Goal: Task Accomplishment & Management: Use online tool/utility

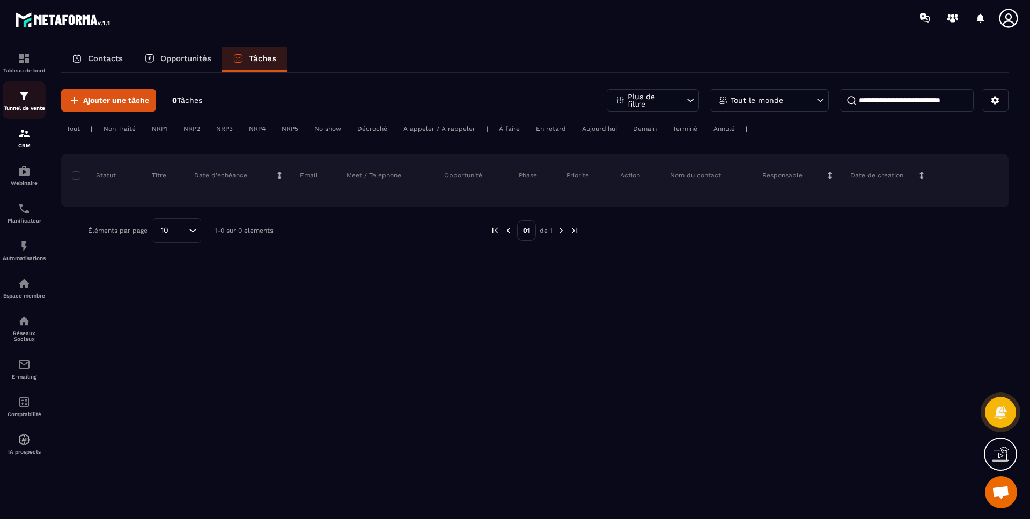
click at [17, 102] on div "Tunnel de vente" at bounding box center [24, 100] width 43 height 21
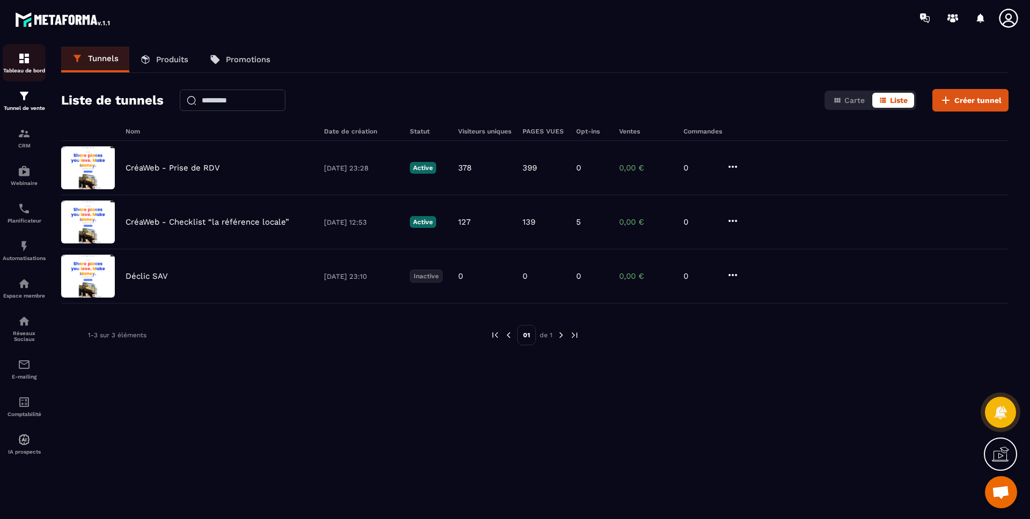
click at [10, 48] on link "Tableau de bord" at bounding box center [24, 63] width 43 height 38
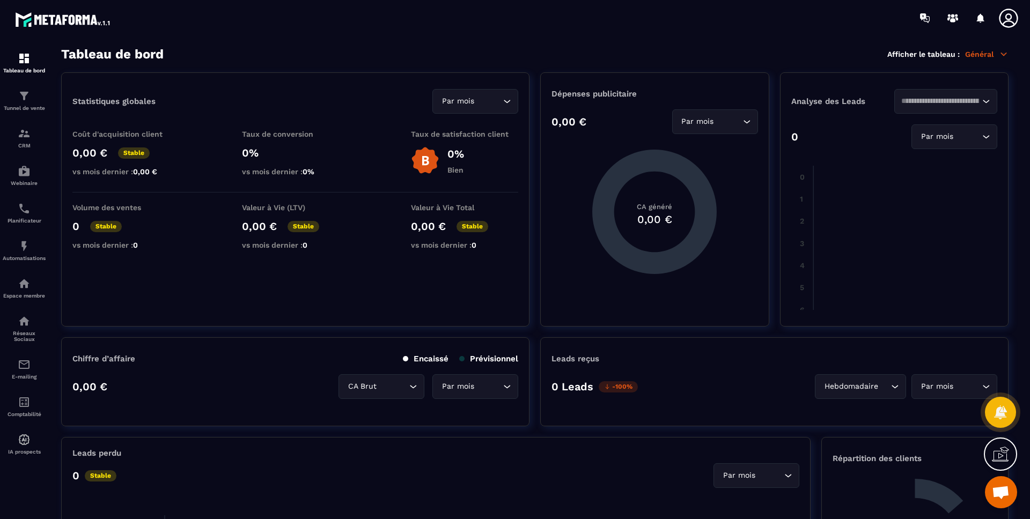
click at [1004, 59] on div "Tableau de bord Afficher le tableau : Général" at bounding box center [534, 54] width 947 height 15
click at [1004, 54] on icon at bounding box center [1004, 54] width 6 height 3
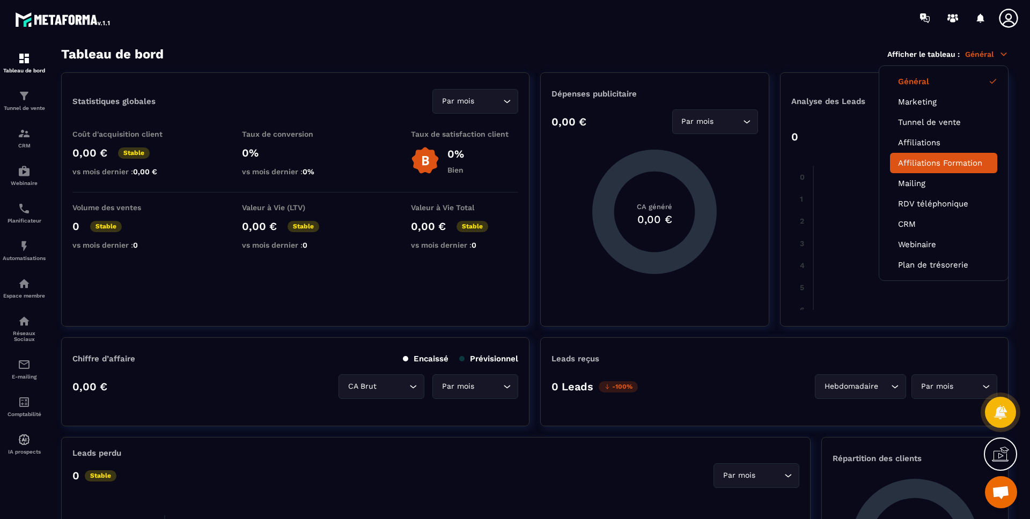
click at [941, 157] on li "Affiliations Formation" at bounding box center [943, 163] width 107 height 20
click at [943, 165] on link "Affiliations Formation" at bounding box center [943, 163] width 91 height 10
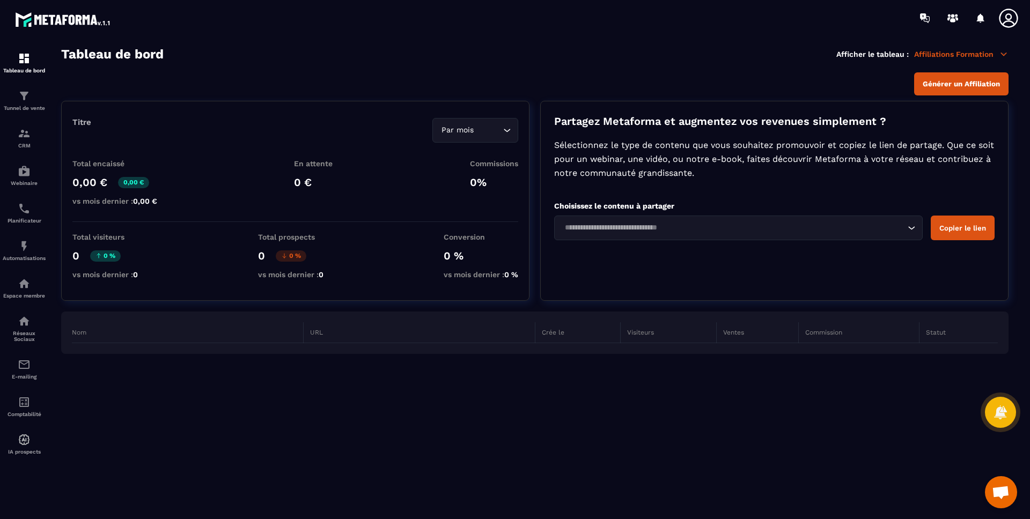
click at [962, 53] on p "Affiliations Formation" at bounding box center [961, 54] width 94 height 10
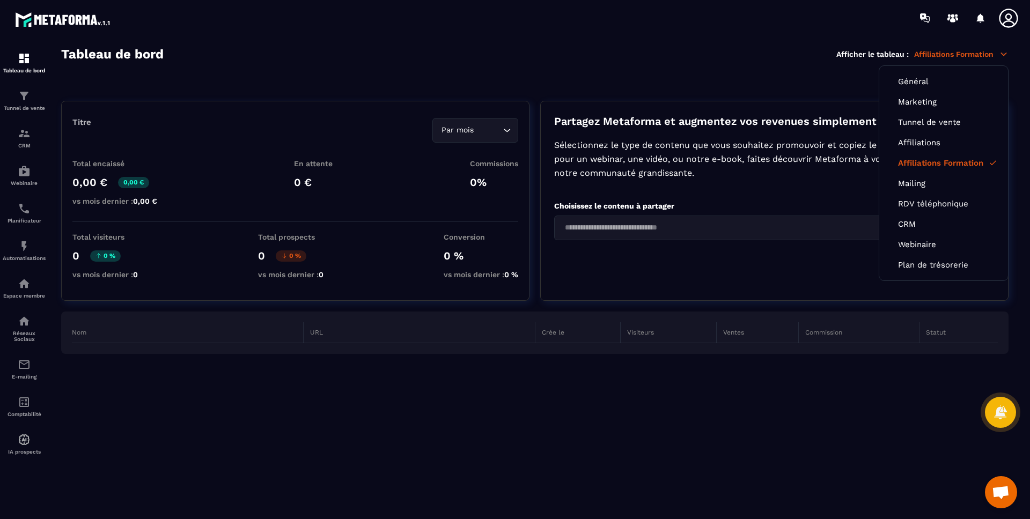
click at [689, 144] on p "Sélectionnez le type de contenu que vous souhaitez promouvoir et copiez le lien…" at bounding box center [774, 159] width 440 height 42
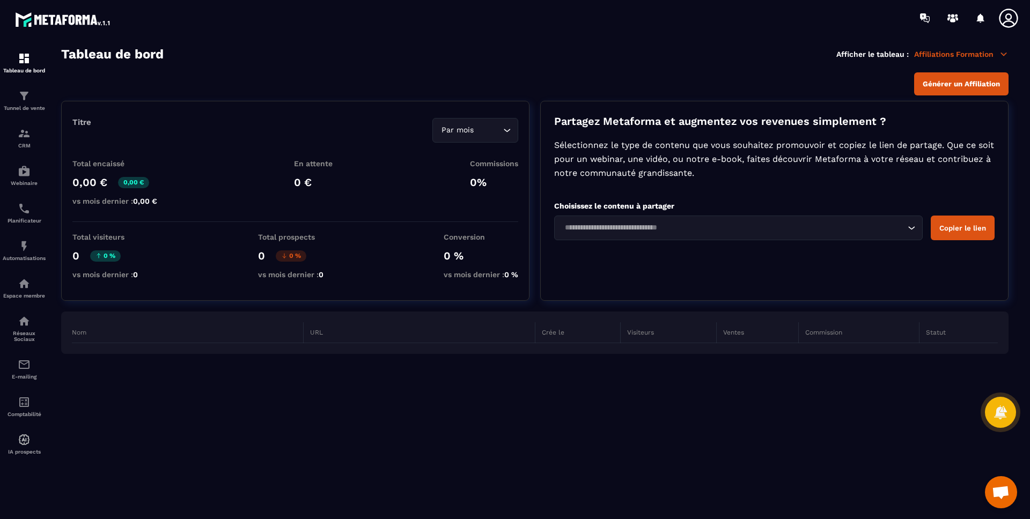
click at [672, 233] on div "Loading..." at bounding box center [738, 228] width 368 height 25
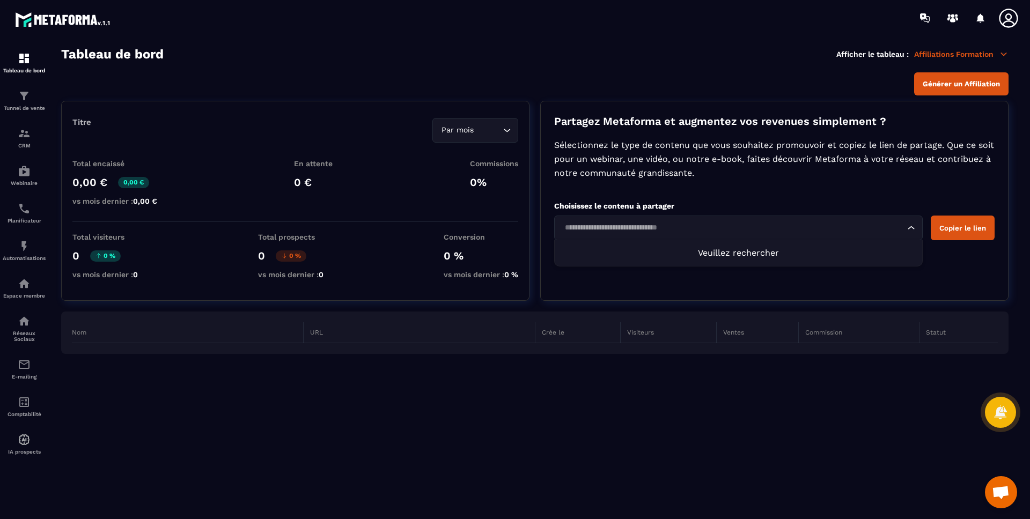
click at [731, 230] on input "Search for option" at bounding box center [733, 228] width 344 height 12
click at [720, 232] on input "Search for option" at bounding box center [733, 228] width 344 height 12
click at [757, 260] on li "Veuillez rechercher" at bounding box center [738, 253] width 367 height 26
click at [991, 48] on div "Tableau de bord Afficher le tableau : Affiliations Formation" at bounding box center [534, 54] width 947 height 15
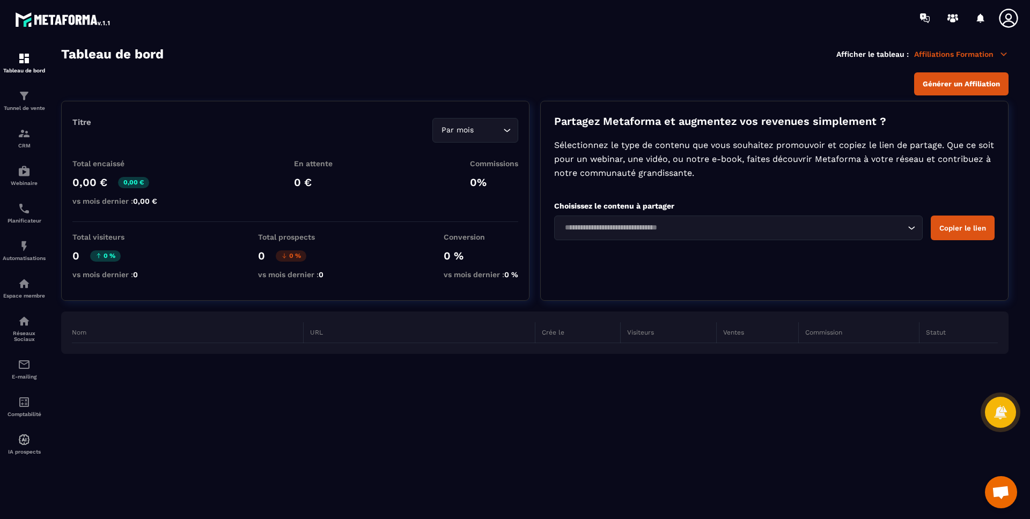
click at [987, 56] on p "Affiliations Formation" at bounding box center [961, 54] width 94 height 10
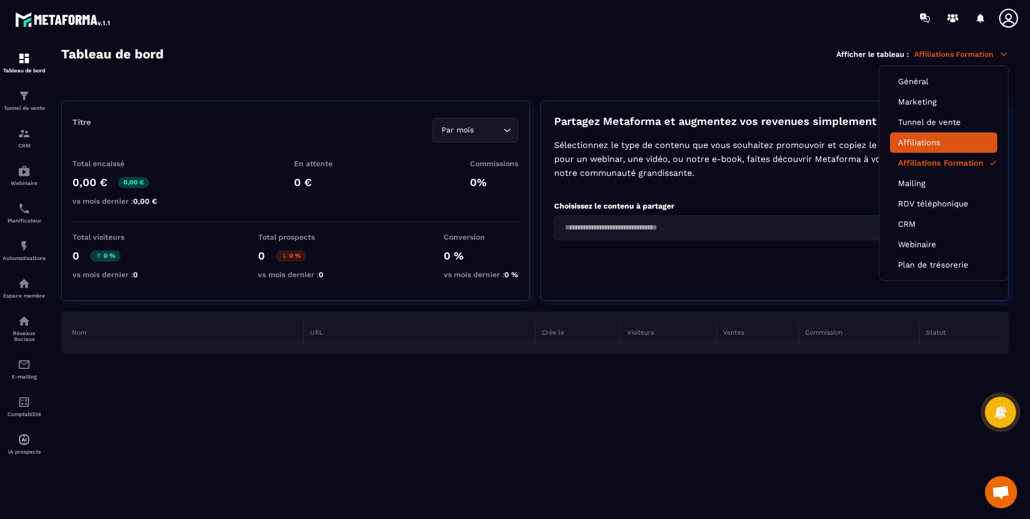
click at [932, 140] on link "Affiliations" at bounding box center [943, 143] width 91 height 10
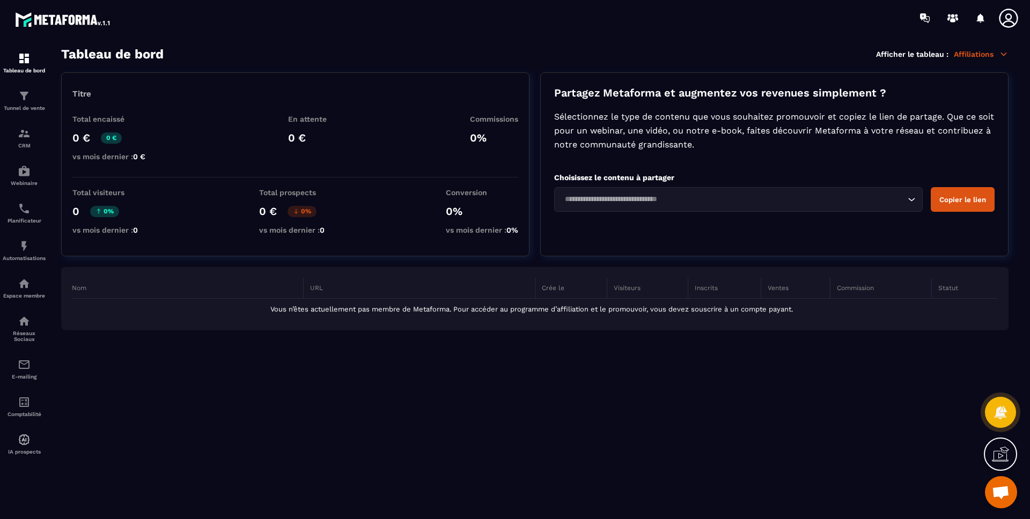
click at [799, 72] on div "Partagez Metaforma et augmentez vos revenues simplement ? Sélectionnez le type …" at bounding box center [774, 164] width 468 height 184
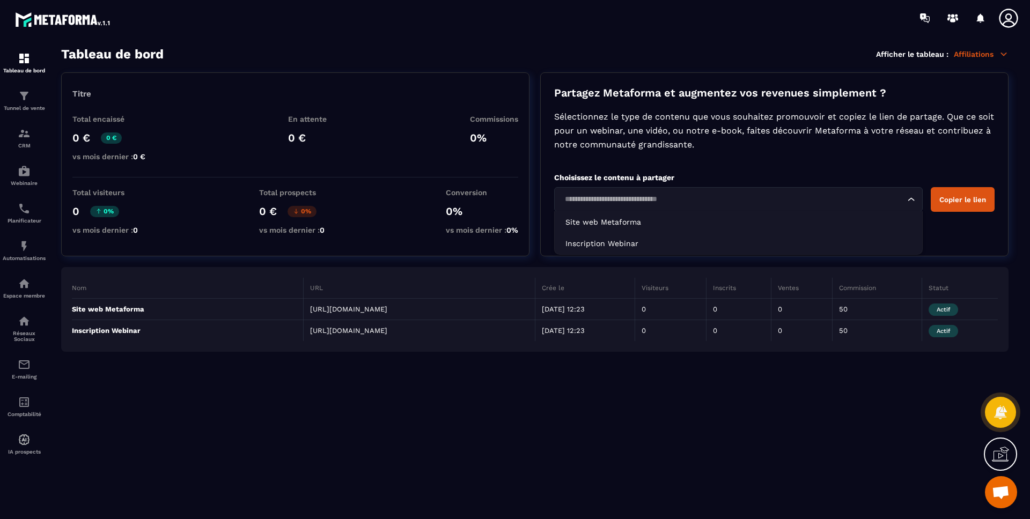
click at [644, 197] on input "Search for option" at bounding box center [733, 200] width 344 height 12
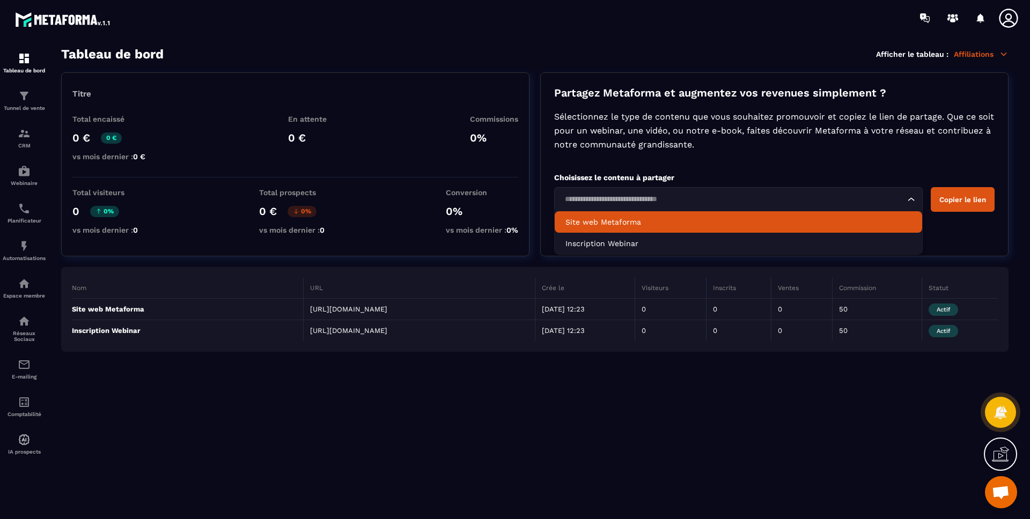
click at [622, 219] on p "Site web Metaforma" at bounding box center [738, 222] width 346 height 11
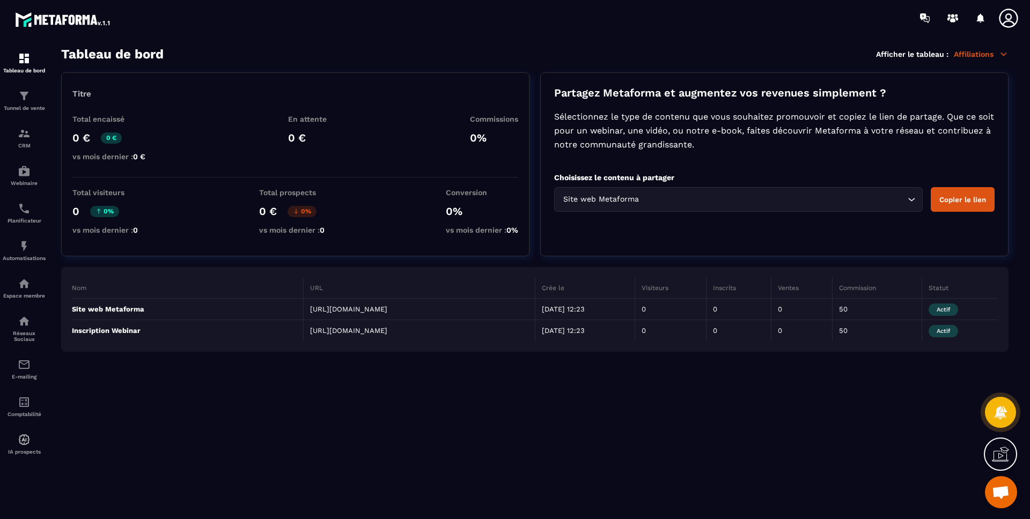
click at [968, 200] on button "Copier le lien" at bounding box center [963, 199] width 64 height 25
